Goal: Task Accomplishment & Management: Complete application form

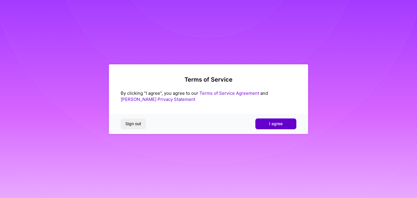
click at [270, 126] on span "I agree" at bounding box center [275, 124] width 13 height 6
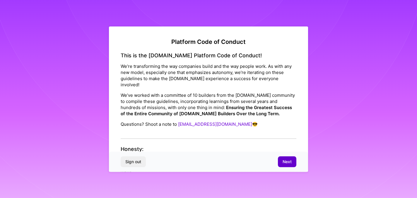
click at [288, 158] on button "Next" at bounding box center [287, 162] width 18 height 11
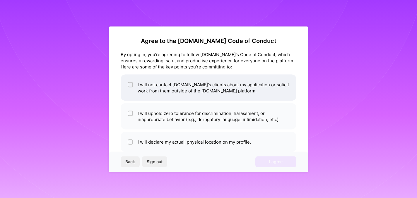
scroll to position [1, 0]
click at [174, 91] on li "I will not contact [DOMAIN_NAME]'s clients about my application or solicit work…" at bounding box center [209, 87] width 176 height 26
checkbox input "true"
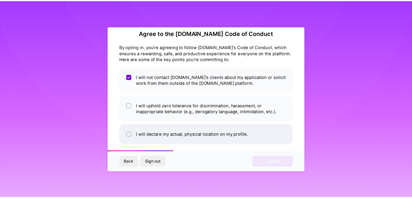
scroll to position [13, 0]
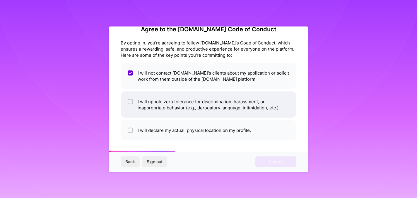
click at [174, 109] on li "I will uphold zero tolerance for discrimination, harassment, or inappropriate b…" at bounding box center [209, 104] width 176 height 26
checkbox input "true"
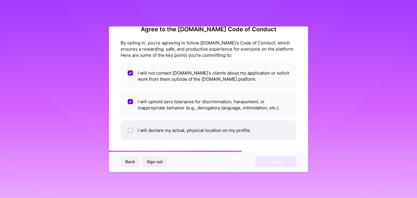
click at [159, 132] on li "I will declare my actual, physical location on my profile." at bounding box center [209, 130] width 176 height 20
checkbox input "true"
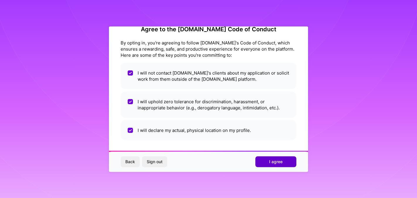
click at [279, 161] on span "I agree" at bounding box center [275, 162] width 13 height 6
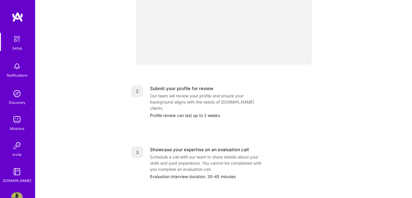
scroll to position [187, 0]
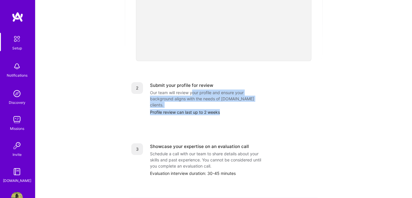
drag, startPoint x: 192, startPoint y: 85, endPoint x: 226, endPoint y: 105, distance: 39.7
click at [226, 105] on div "2 Submit your profile for review Our team will review your profile and ensure y…" at bounding box center [223, 98] width 199 height 47
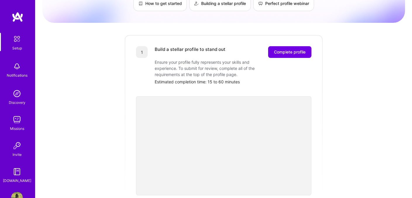
scroll to position [52, 0]
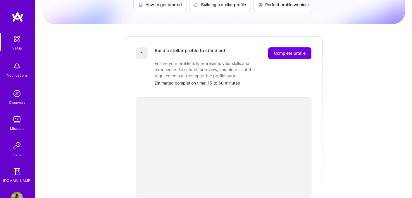
click at [347, 66] on div "Getting started as an [DOMAIN_NAME] Builder Complete the steps below to request…" at bounding box center [223, 177] width 363 height 448
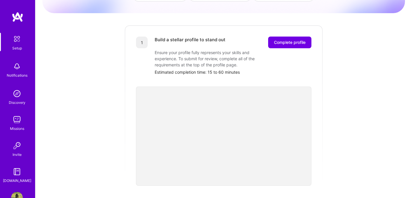
scroll to position [81, 0]
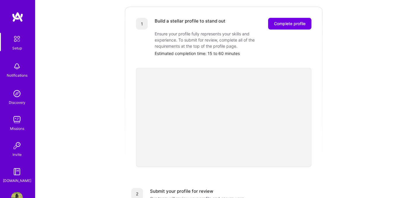
click at [359, 123] on div "Getting started as an [DOMAIN_NAME] Builder Complete the steps below to request…" at bounding box center [223, 147] width 363 height 448
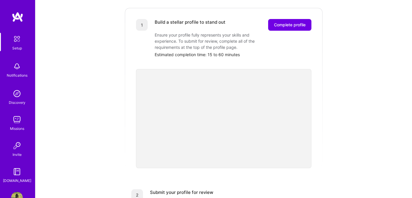
click at [373, 31] on div "Getting started as an [DOMAIN_NAME] Builder Complete the steps below to request…" at bounding box center [223, 148] width 363 height 448
click at [289, 22] on span "Complete profile" at bounding box center [290, 25] width 32 height 6
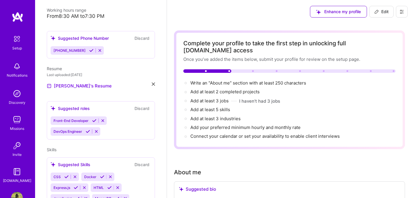
scroll to position [137, 0]
click at [96, 129] on icon at bounding box center [96, 131] width 4 height 4
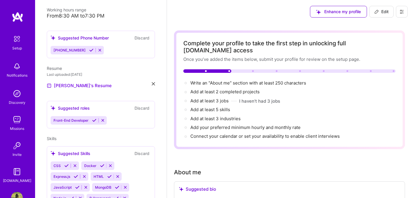
click at [86, 105] on div "Suggested roles" at bounding box center [70, 108] width 39 height 6
click at [95, 105] on div "Suggested roles Discard" at bounding box center [101, 108] width 101 height 7
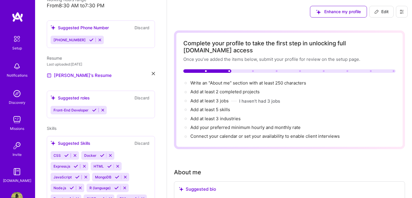
scroll to position [117, 0]
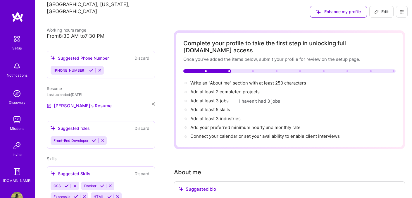
click at [68, 125] on div "Suggested roles" at bounding box center [70, 128] width 39 height 6
click at [95, 138] on icon at bounding box center [94, 140] width 4 height 4
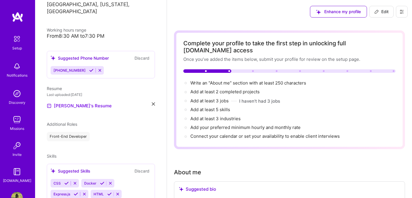
click at [73, 132] on div "Front-End Developer" at bounding box center [68, 136] width 43 height 9
click at [89, 68] on icon at bounding box center [91, 70] width 4 height 4
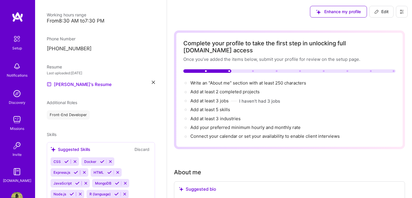
scroll to position [240, 0]
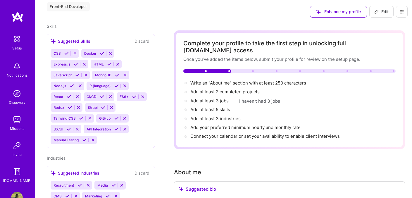
click at [68, 51] on icon at bounding box center [66, 53] width 4 height 4
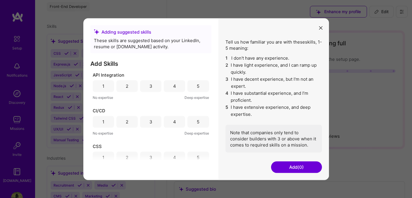
click at [197, 88] on div "5" at bounding box center [198, 86] width 3 height 6
click at [193, 123] on div "5" at bounding box center [198, 122] width 21 height 12
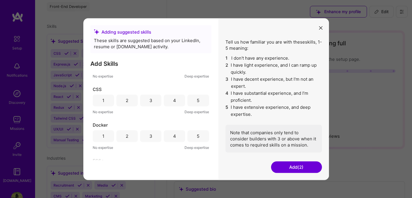
click at [194, 96] on div "5" at bounding box center [198, 101] width 21 height 12
click at [173, 134] on div "4" at bounding box center [174, 136] width 3 height 6
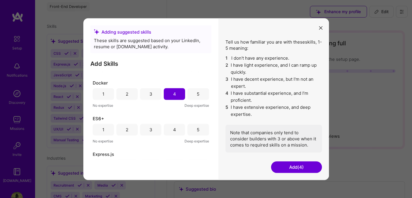
scroll to position [100, 0]
click at [194, 125] on div "5" at bounding box center [198, 129] width 21 height 12
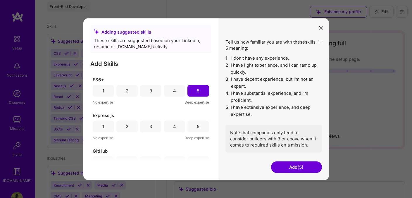
scroll to position [138, 0]
click at [197, 125] on div "5" at bounding box center [198, 126] width 3 height 6
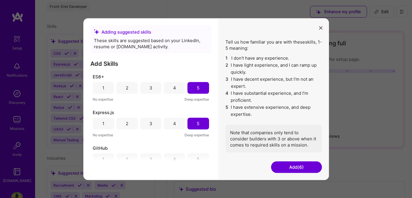
scroll to position [178, 0]
click at [197, 123] on div "5" at bounding box center [198, 123] width 3 height 6
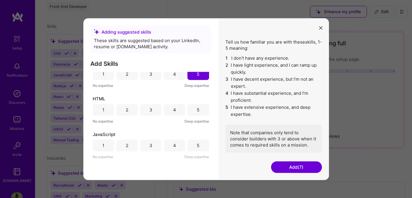
click at [196, 113] on div "5" at bounding box center [198, 110] width 21 height 12
click at [196, 142] on div "5" at bounding box center [198, 146] width 21 height 12
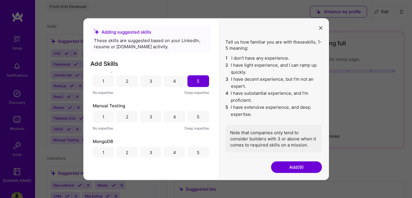
scroll to position [296, 0]
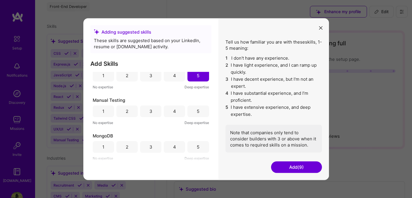
click at [199, 110] on div "5" at bounding box center [198, 111] width 21 height 12
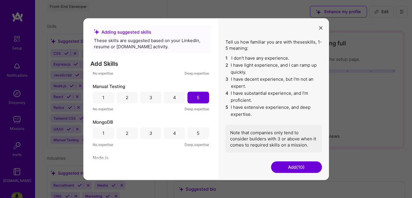
scroll to position [340, 0]
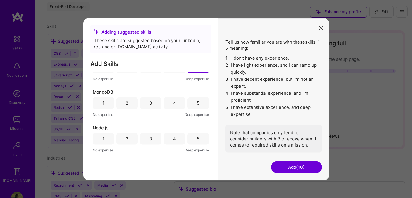
click at [197, 101] on div "5" at bounding box center [198, 103] width 3 height 6
click at [192, 138] on div "5" at bounding box center [198, 139] width 21 height 12
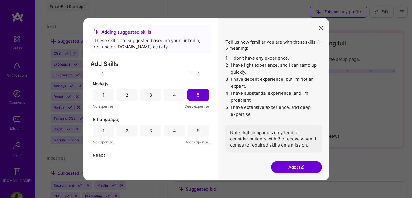
scroll to position [395, 0]
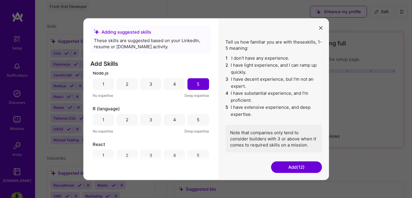
click at [177, 121] on div "4" at bounding box center [174, 120] width 21 height 12
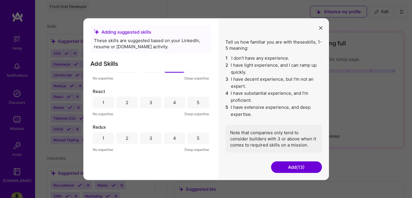
click at [193, 103] on div "5" at bounding box center [198, 103] width 21 height 12
click at [199, 137] on div "5" at bounding box center [198, 138] width 21 height 12
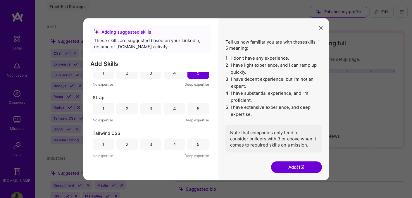
scroll to position [510, 0]
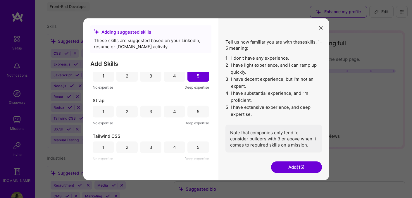
click at [200, 113] on div "5" at bounding box center [198, 112] width 21 height 12
click at [173, 113] on div "4" at bounding box center [174, 112] width 3 height 6
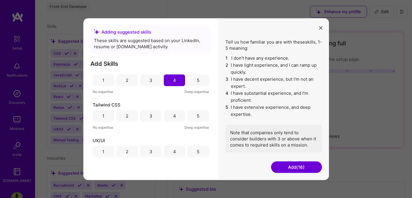
scroll to position [544, 0]
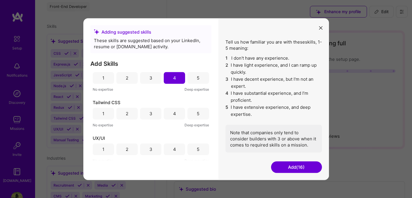
click at [197, 115] on div "5" at bounding box center [198, 114] width 3 height 6
click at [198, 148] on div "5" at bounding box center [198, 149] width 3 height 6
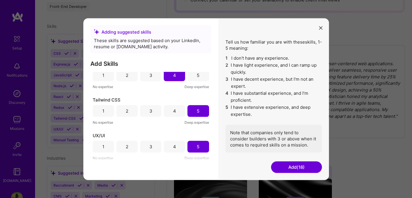
scroll to position [137, 0]
click at [145, 128] on div "API Integration 1 2 3 4 5 No expertise Deep expertise CI/CD 1 2 3 4 5 No expert…" at bounding box center [150, 116] width 121 height 89
click at [289, 169] on button "Add (18)" at bounding box center [296, 167] width 51 height 12
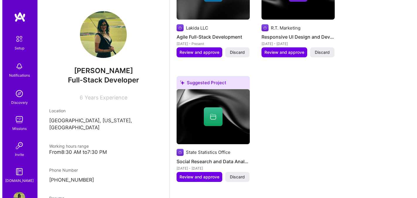
scroll to position [342, 0]
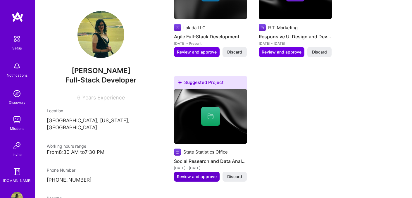
click at [184, 174] on span "Review and approve" at bounding box center [197, 177] width 40 height 6
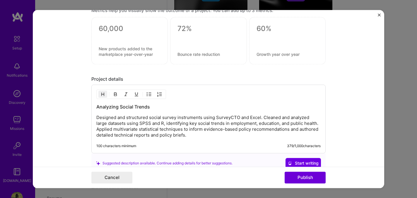
scroll to position [526, 0]
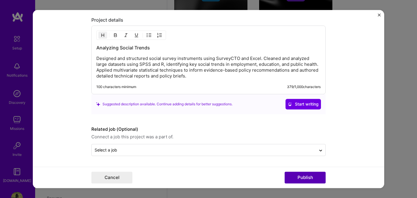
click at [300, 180] on button "Publish" at bounding box center [304, 178] width 41 height 12
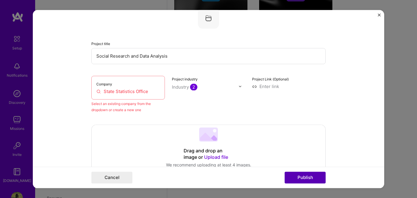
scroll to position [38, 0]
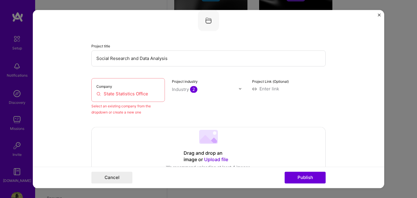
click at [129, 93] on input "State Statistics Office" at bounding box center [128, 94] width 64 height 6
click at [115, 93] on input "State Statistics Office" at bounding box center [128, 94] width 64 height 6
click at [143, 92] on input "State Statistics Office" at bounding box center [128, 94] width 64 height 6
click at [141, 95] on input "State Statistics Office" at bounding box center [128, 94] width 64 height 6
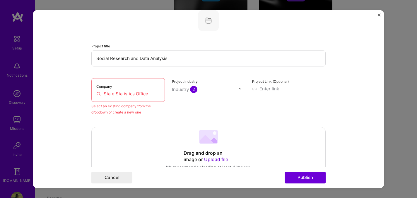
click at [141, 95] on input "State Statistics Office" at bounding box center [128, 94] width 64 height 6
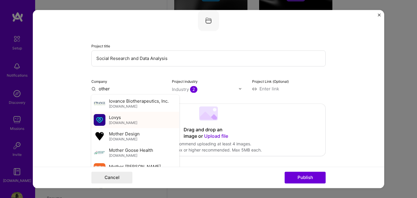
scroll to position [418, 0]
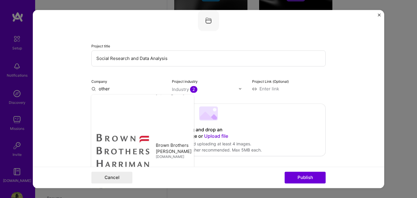
click at [131, 87] on input "other" at bounding box center [127, 89] width 73 height 6
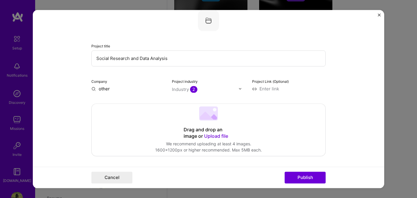
click at [131, 87] on input "other" at bounding box center [127, 89] width 73 height 6
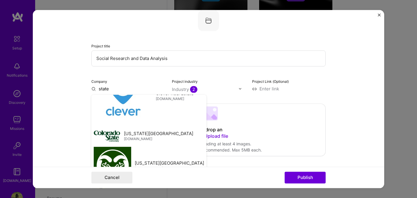
scroll to position [0, 0]
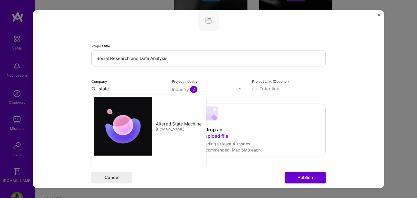
type input "state"
click at [326, 78] on form "Editing suggested project This project is suggested based on your LinkedIn, res…" at bounding box center [208, 99] width 351 height 178
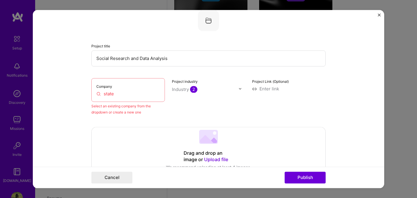
click at [104, 95] on input "state" at bounding box center [128, 94] width 64 height 6
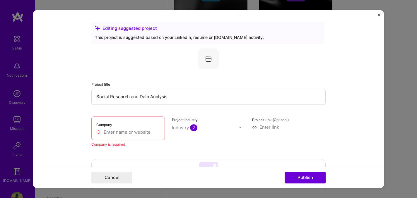
click at [377, 13] on form "Editing suggested project This project is suggested based on your LinkedIn, res…" at bounding box center [208, 99] width 351 height 178
click at [380, 15] on img "Close" at bounding box center [378, 14] width 3 height 3
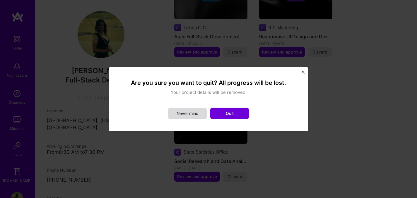
click at [185, 114] on button "Never mind" at bounding box center [187, 114] width 39 height 12
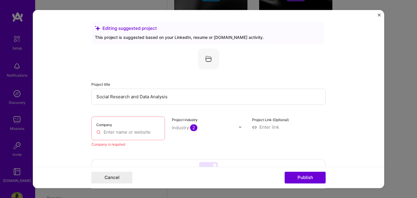
click at [378, 15] on img "Close" at bounding box center [378, 14] width 3 height 3
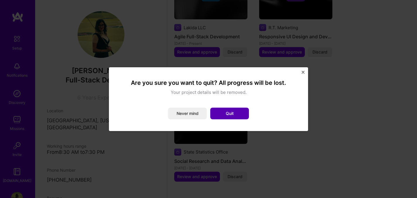
click at [235, 111] on button "Quit" at bounding box center [229, 114] width 39 height 12
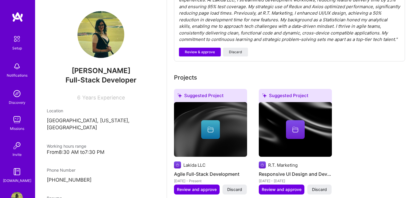
scroll to position [97, 0]
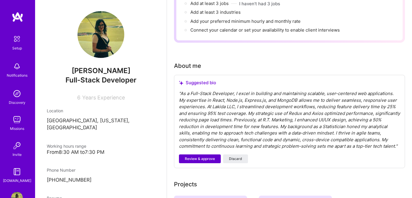
click at [194, 156] on span "Review & approve" at bounding box center [200, 158] width 30 height 5
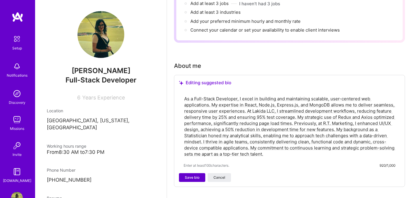
click at [192, 175] on span "Save bio" at bounding box center [192, 177] width 15 height 5
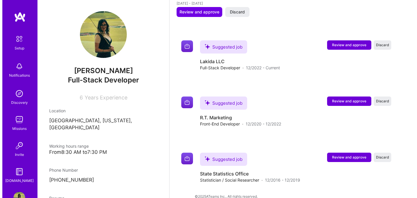
scroll to position [461, 0]
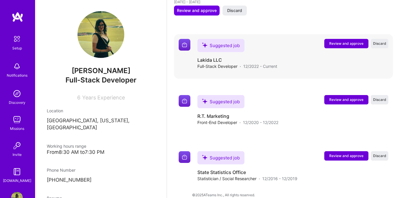
click at [340, 41] on span "Review and approve" at bounding box center [347, 43] width 34 height 5
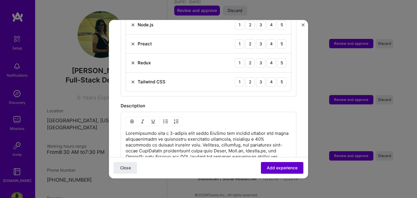
click at [274, 170] on span "Add experience" at bounding box center [282, 168] width 31 height 6
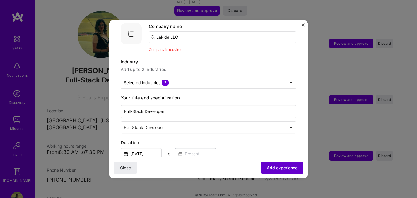
scroll to position [59, 0]
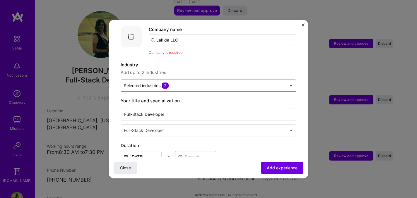
click at [259, 83] on div "Selected industries 2" at bounding box center [205, 85] width 168 height 11
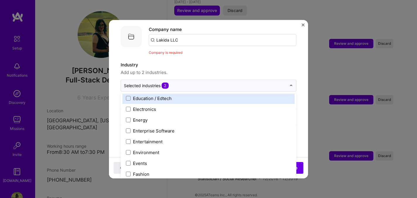
scroll to position [502, 0]
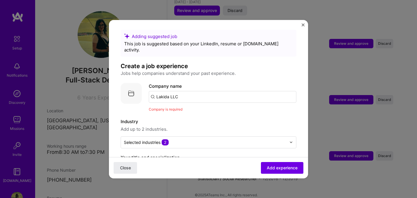
scroll to position [0, 0]
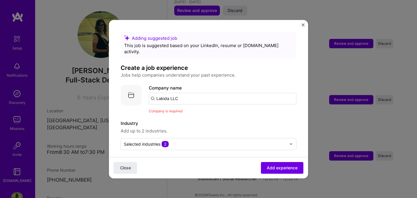
click at [196, 95] on input "Lakida LLC" at bounding box center [222, 99] width 147 height 12
type input "lakida"
click at [165, 112] on span "Add company" at bounding box center [165, 115] width 28 height 6
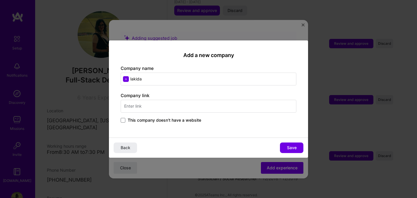
click at [165, 108] on input "text" at bounding box center [209, 106] width 176 height 13
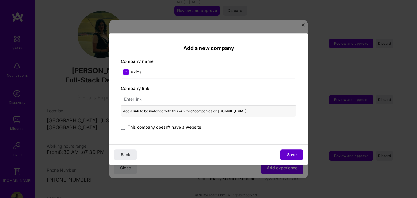
click at [295, 152] on span "Save" at bounding box center [292, 155] width 10 height 6
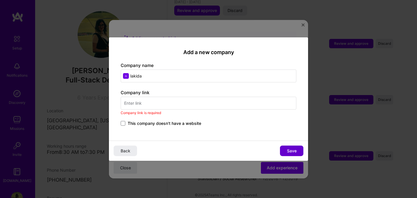
click at [295, 152] on span "Save" at bounding box center [292, 151] width 10 height 6
click at [177, 123] on span "This company doesn't have a website" at bounding box center [164, 124] width 73 height 6
click at [0, 0] on input "This company doesn't have a website" at bounding box center [0, 0] width 0 height 0
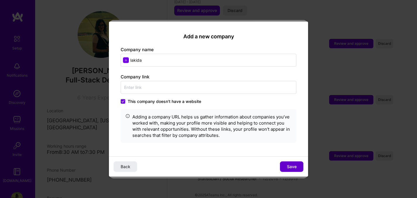
click at [297, 165] on button "Save" at bounding box center [291, 167] width 23 height 11
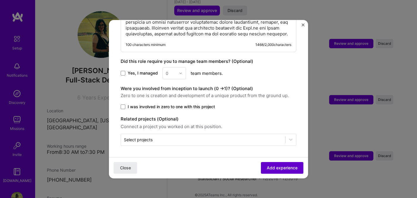
click at [282, 169] on span "Add experience" at bounding box center [282, 168] width 31 height 6
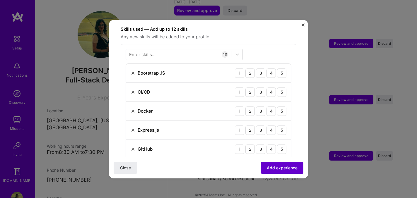
scroll to position [203, 0]
click at [282, 169] on span "Add experience" at bounding box center [282, 168] width 31 height 6
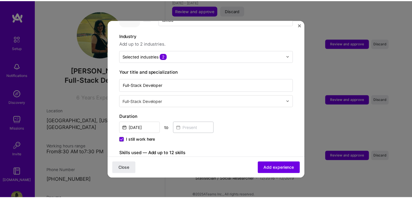
scroll to position [50, 0]
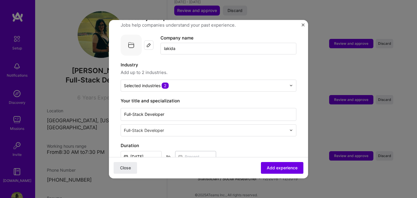
click at [303, 24] on img "Close" at bounding box center [302, 24] width 3 height 3
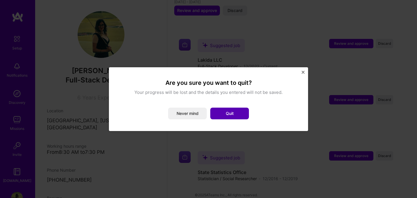
click at [217, 114] on button "Quit" at bounding box center [229, 114] width 39 height 12
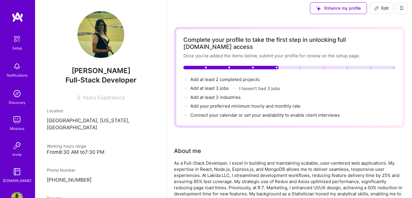
scroll to position [0, 0]
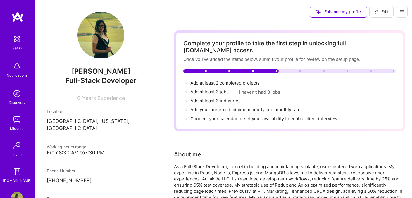
click at [21, 40] on img at bounding box center [17, 39] width 12 height 12
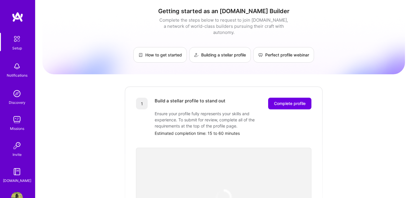
scroll to position [5, 0]
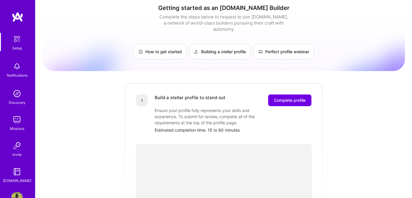
click at [15, 71] on img at bounding box center [17, 67] width 12 height 12
click at [11, 95] on img at bounding box center [17, 94] width 12 height 12
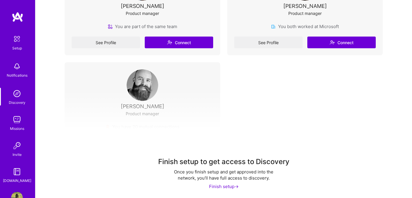
scroll to position [175, 0]
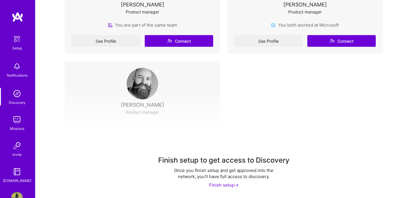
click at [8, 122] on link "Missions" at bounding box center [17, 123] width 36 height 18
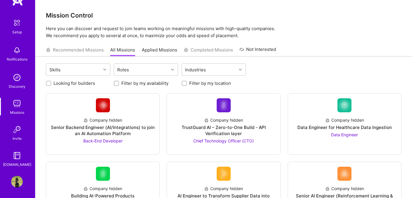
scroll to position [17, 0]
click at [14, 132] on img at bounding box center [17, 129] width 12 height 12
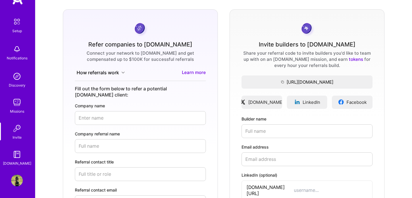
scroll to position [48, 0]
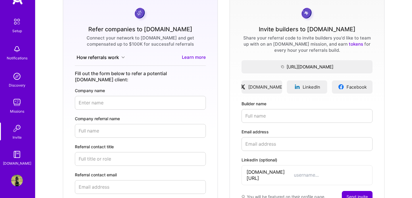
click at [11, 157] on img at bounding box center [17, 155] width 12 height 12
